Goal: Use online tool/utility: Utilize a website feature to perform a specific function

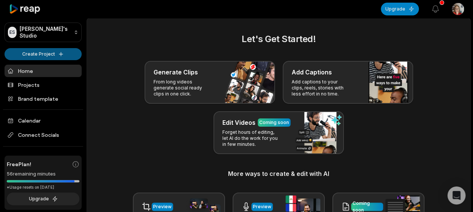
click at [39, 55] on html "ES [PERSON_NAME]'s Studio Create Project Home Projects Brand template Calendar …" at bounding box center [236, 106] width 473 height 212
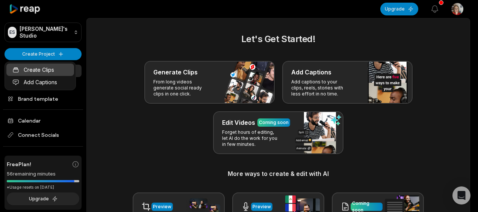
click at [42, 68] on link "Create Clips" at bounding box center [40, 70] width 68 height 12
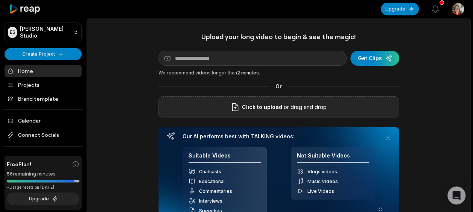
click at [268, 110] on span "Click to upload" at bounding box center [262, 107] width 40 height 9
click at [0, 0] on input "Click to upload" at bounding box center [0, 0] width 0 height 0
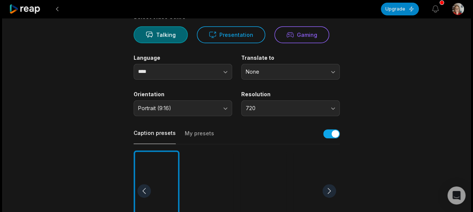
scroll to position [75, 0]
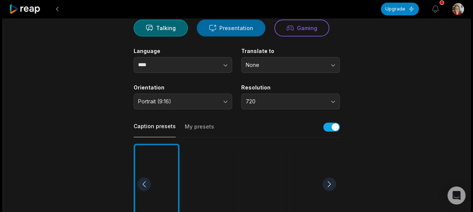
click at [234, 30] on button "Presentation" at bounding box center [231, 28] width 68 height 17
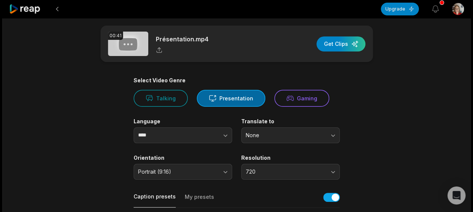
scroll to position [0, 0]
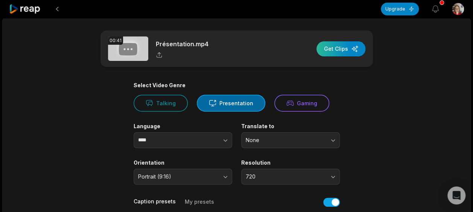
click at [341, 50] on div "button" at bounding box center [340, 48] width 49 height 15
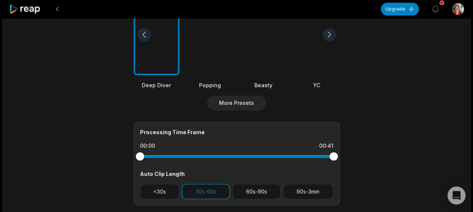
scroll to position [226, 0]
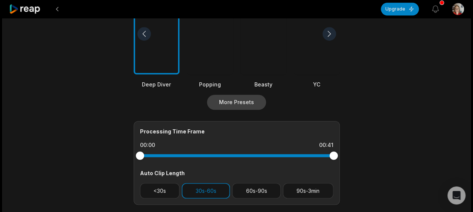
click at [229, 104] on button "More Presets" at bounding box center [236, 102] width 59 height 15
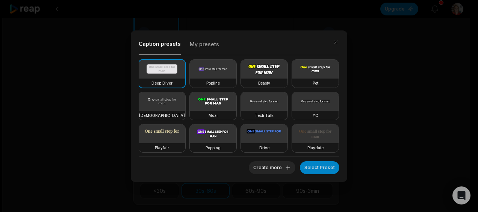
click at [337, 42] on button "button" at bounding box center [335, 42] width 11 height 11
click at [336, 41] on button "button" at bounding box center [333, 42] width 11 height 11
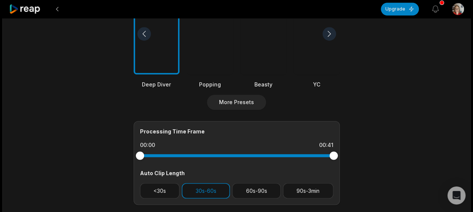
click at [335, 42] on div at bounding box center [317, 34] width 46 height 82
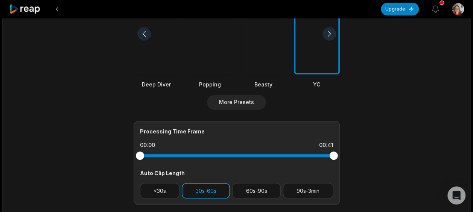
click at [205, 194] on button "30s-60s" at bounding box center [206, 190] width 48 height 15
click at [197, 189] on button "30s-60s" at bounding box center [206, 190] width 48 height 15
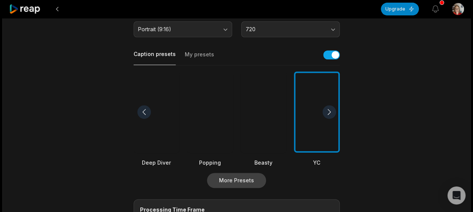
scroll to position [141, 0]
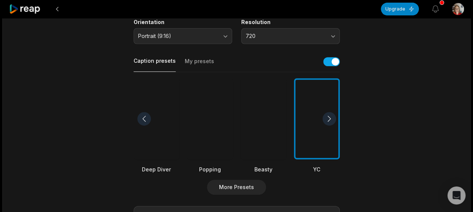
click at [320, 126] on div at bounding box center [317, 119] width 46 height 82
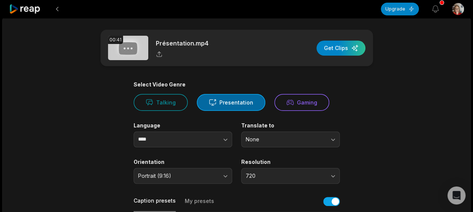
scroll to position [0, 0]
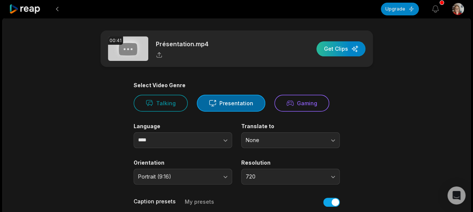
click at [344, 50] on div "button" at bounding box center [340, 48] width 49 height 15
